Goal: Find specific page/section: Find specific page/section

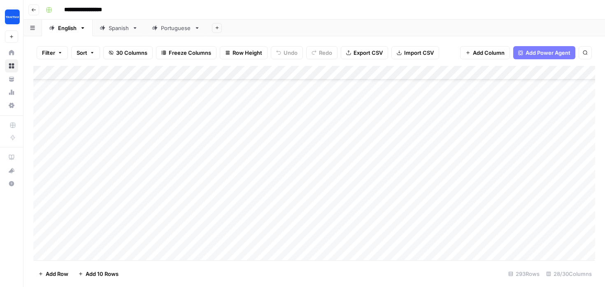
scroll to position [49, 0]
click at [36, 7] on button "Go back" at bounding box center [33, 10] width 11 height 11
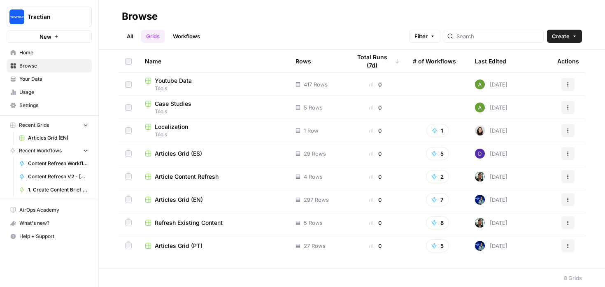
click at [42, 124] on span "Recent Grids" at bounding box center [34, 124] width 30 height 7
click at [38, 67] on span "Browse" at bounding box center [53, 65] width 69 height 7
click at [130, 36] on link "All" at bounding box center [130, 36] width 16 height 13
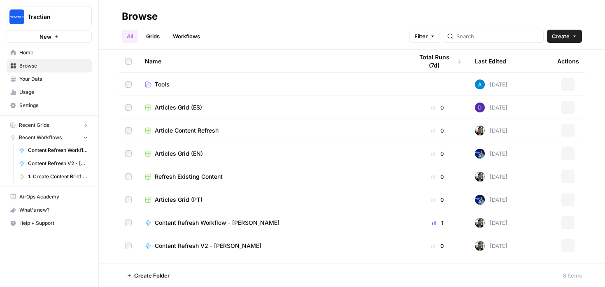
click at [151, 34] on link "Grids" at bounding box center [152, 36] width 23 height 13
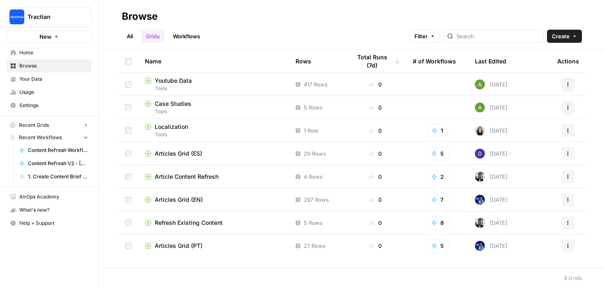
click at [184, 244] on span "Articles Grid (PT)" at bounding box center [179, 245] width 48 height 8
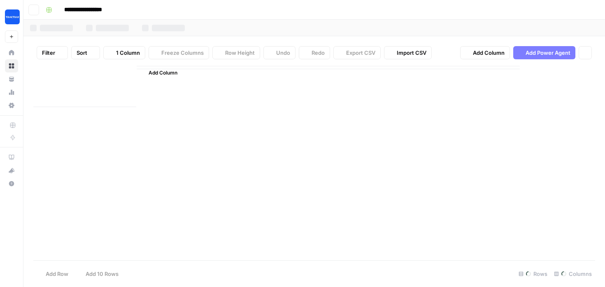
type input "**********"
